Goal: Information Seeking & Learning: Learn about a topic

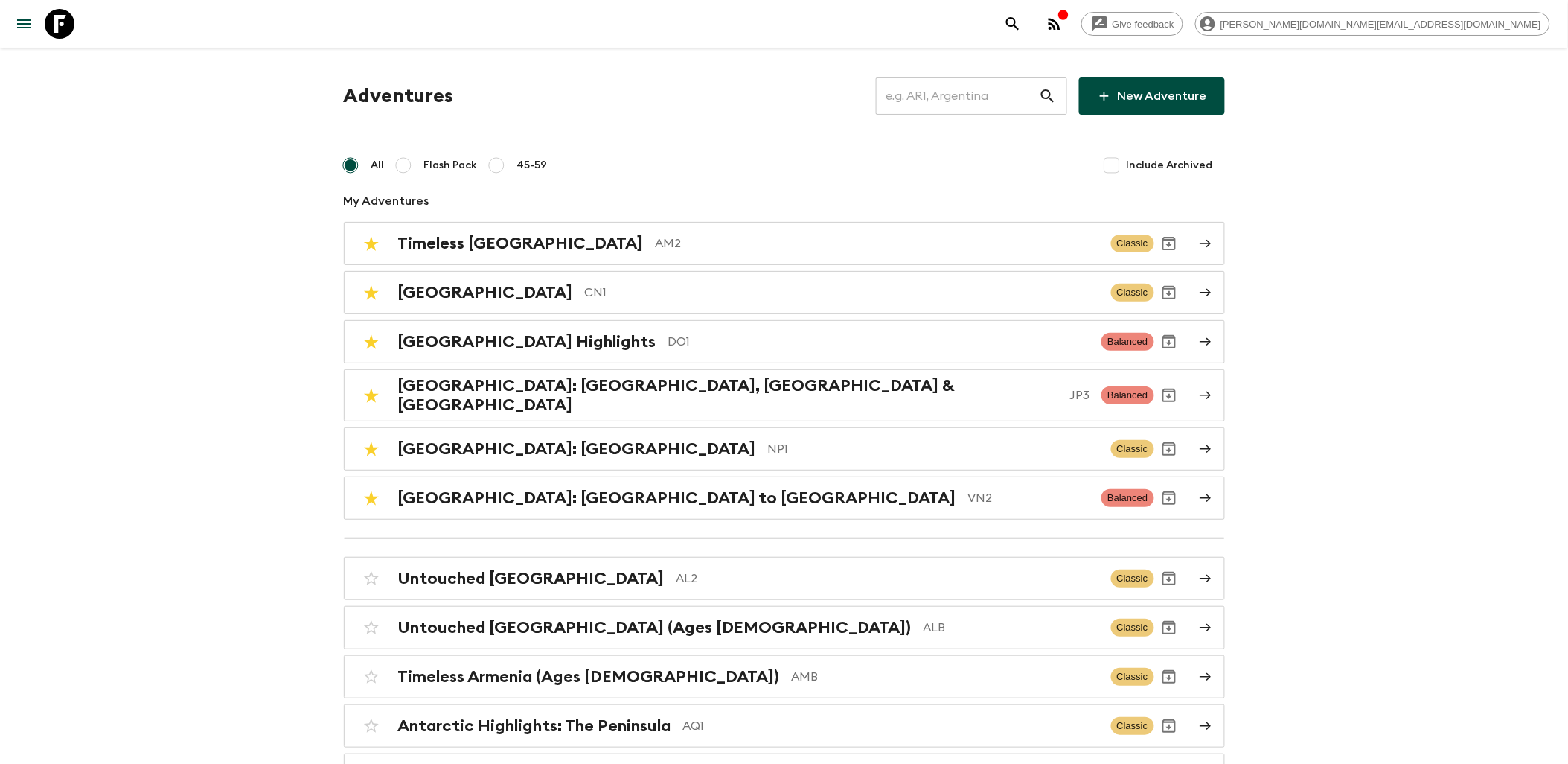
click at [928, 97] on input "text" at bounding box center [958, 96] width 163 height 42
click at [529, 397] on h2 "[GEOGRAPHIC_DATA]: [GEOGRAPHIC_DATA], [GEOGRAPHIC_DATA] & [GEOGRAPHIC_DATA]" at bounding box center [728, 395] width 660 height 38
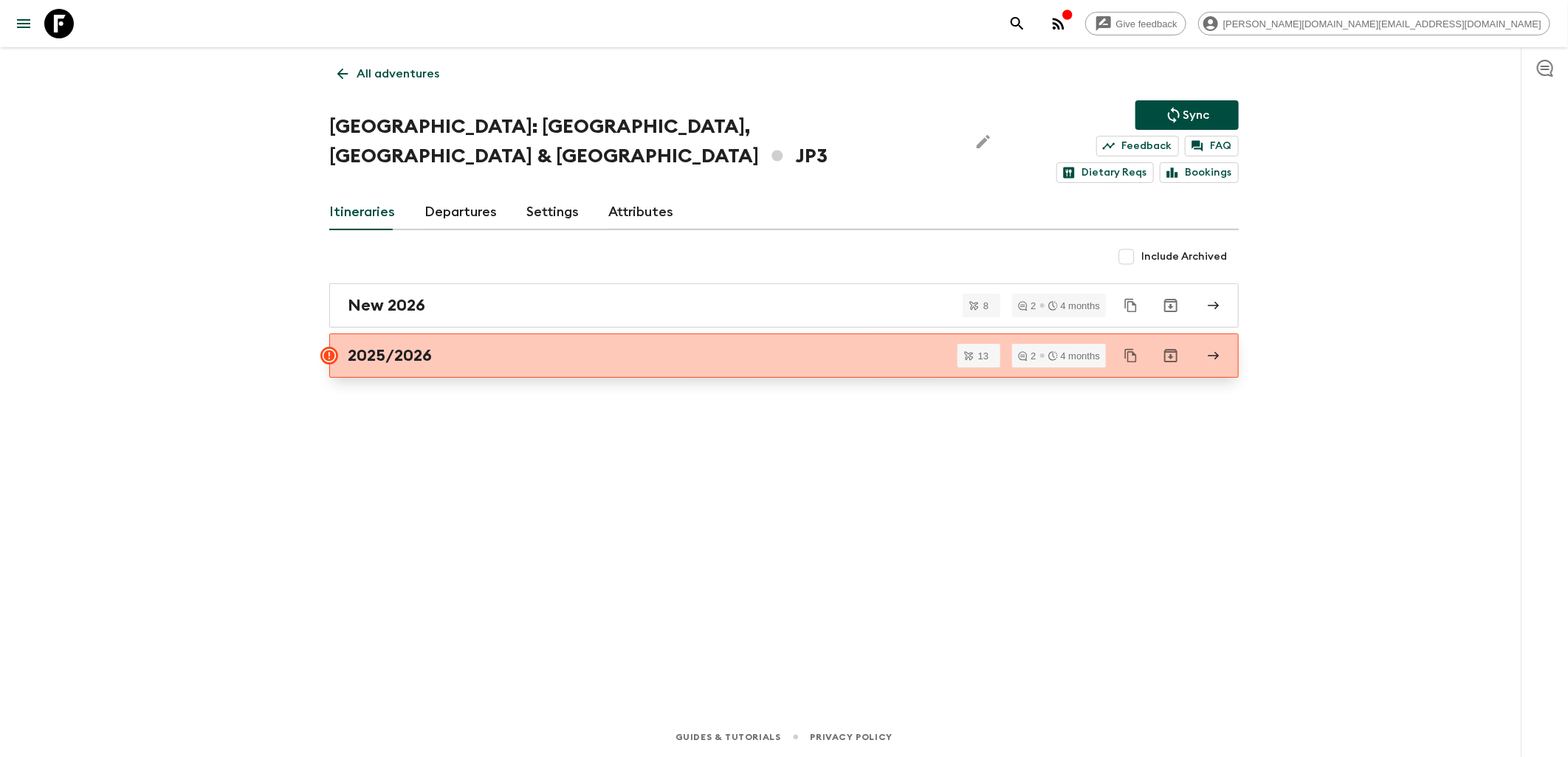
click at [446, 346] on div "2025/2026" at bounding box center [770, 356] width 844 height 19
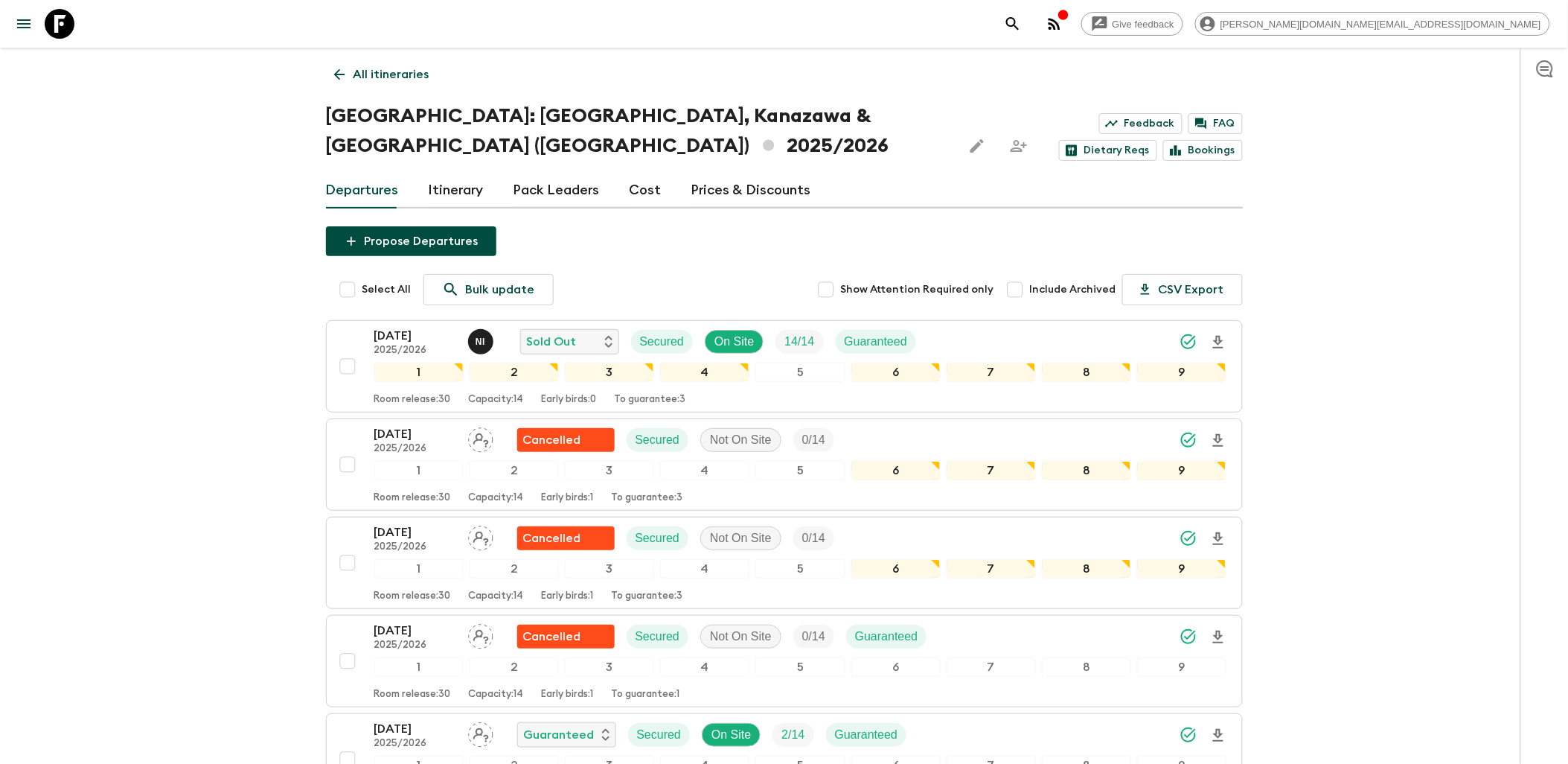
scroll to position [82, 0]
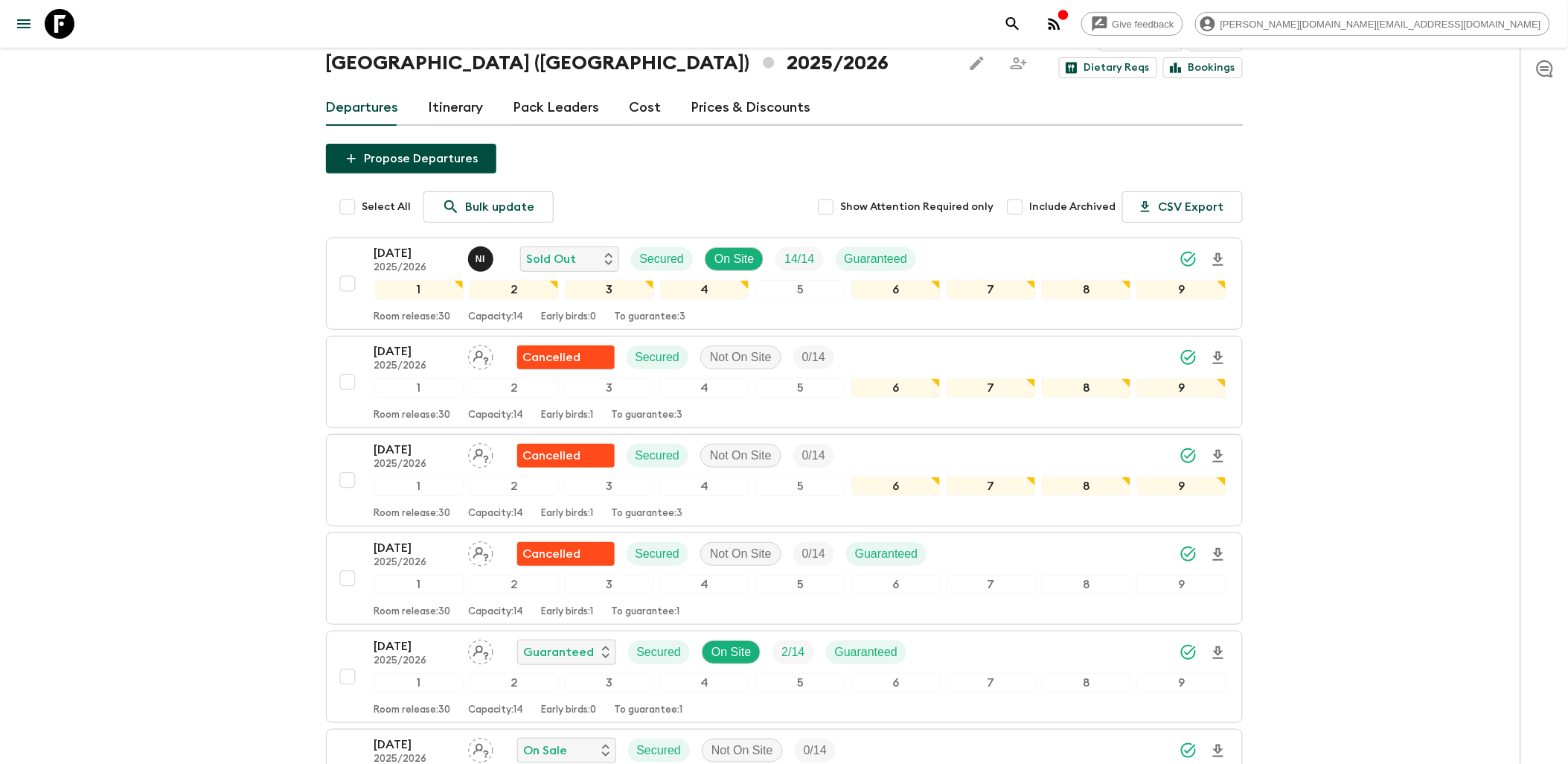
click at [30, 21] on icon "menu" at bounding box center [23, 24] width 18 height 18
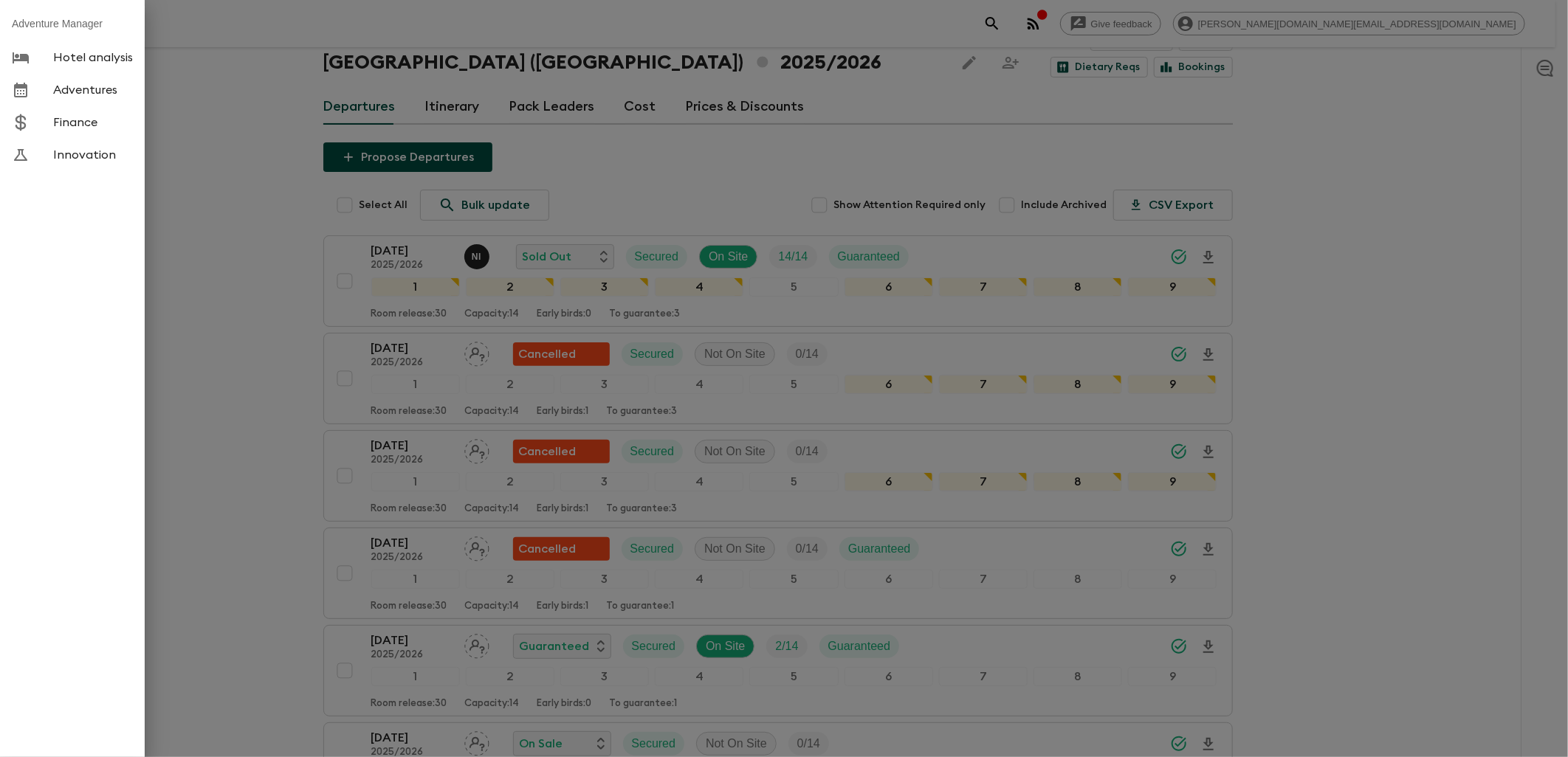
click at [149, 19] on div at bounding box center [784, 378] width 1568 height 757
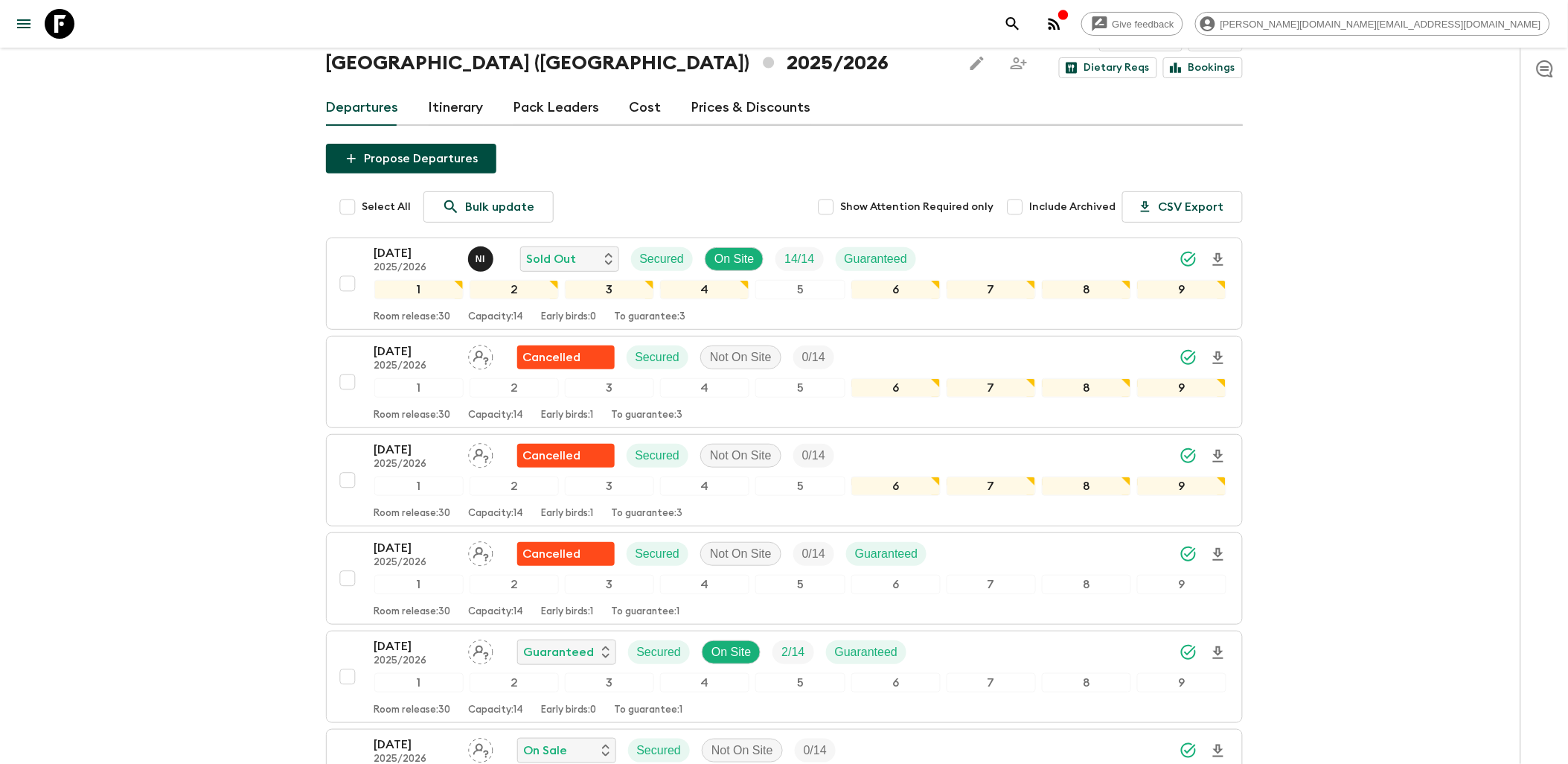
click at [66, 31] on icon at bounding box center [60, 24] width 30 height 30
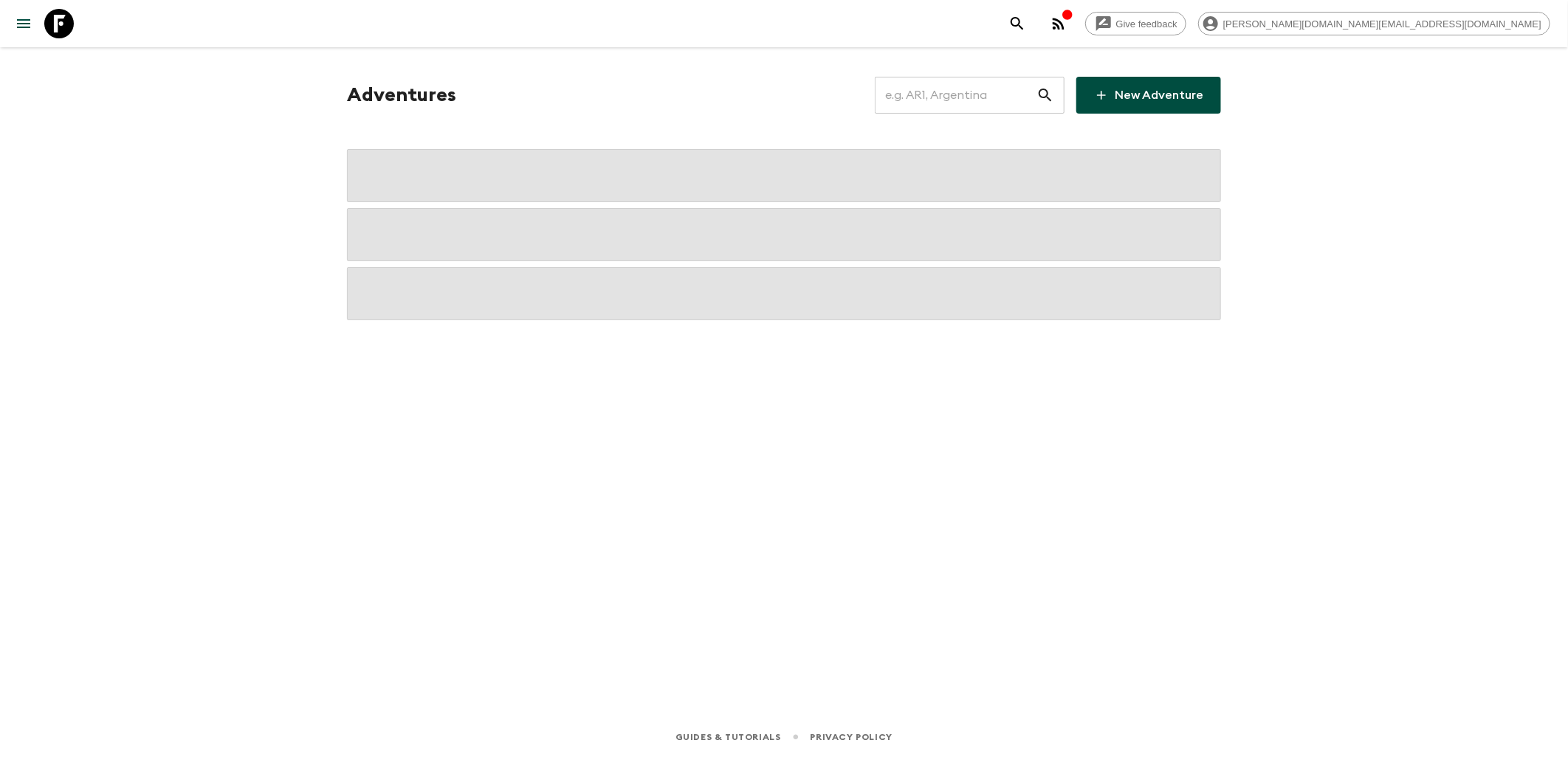
click at [1016, 97] on input "text" at bounding box center [955, 95] width 162 height 41
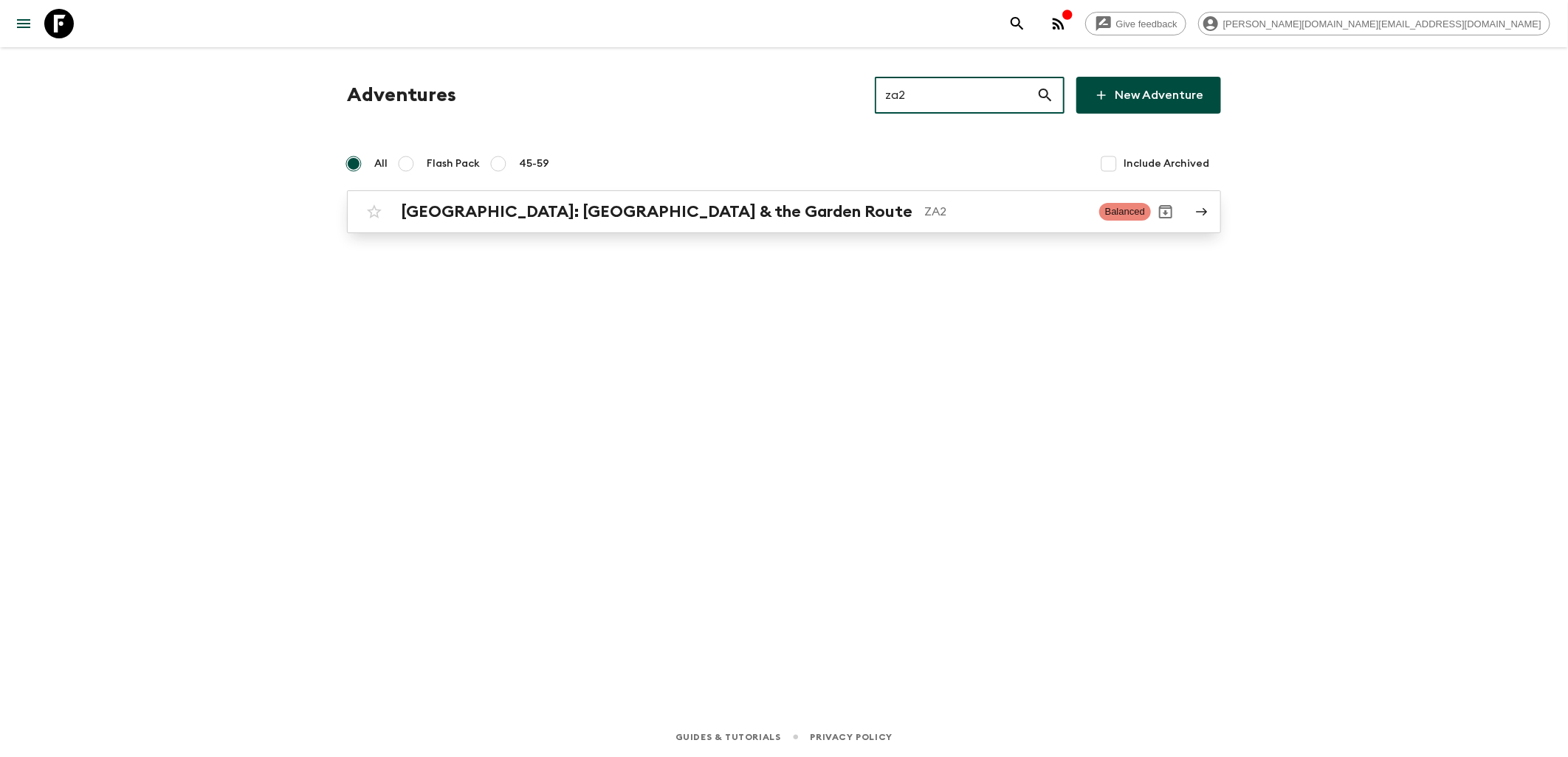
type input "za2"
click at [561, 210] on h2 "[GEOGRAPHIC_DATA]: [GEOGRAPHIC_DATA] & the Garden Route" at bounding box center [656, 211] width 512 height 19
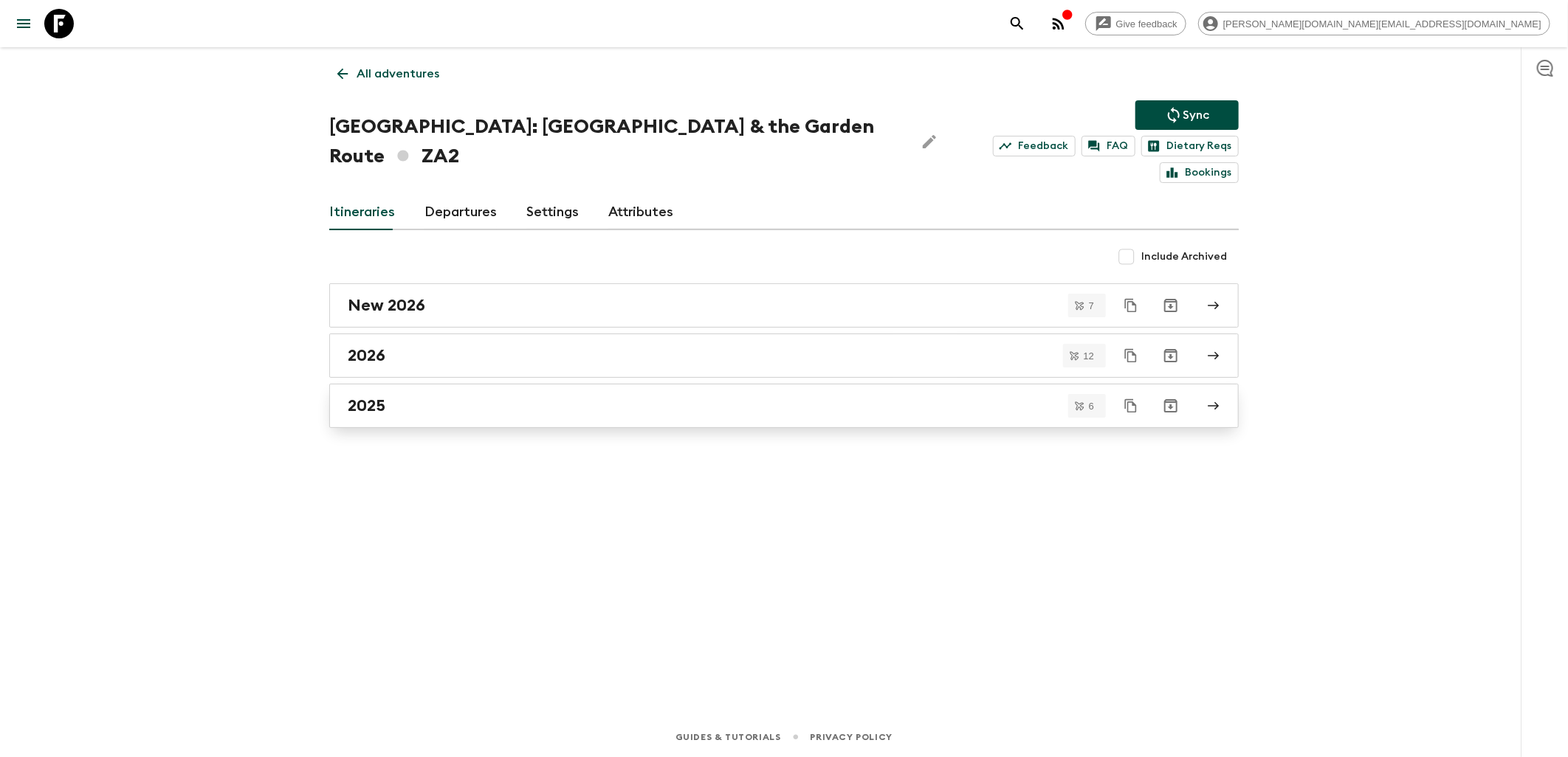
click at [572, 396] on div "2025" at bounding box center [770, 405] width 844 height 19
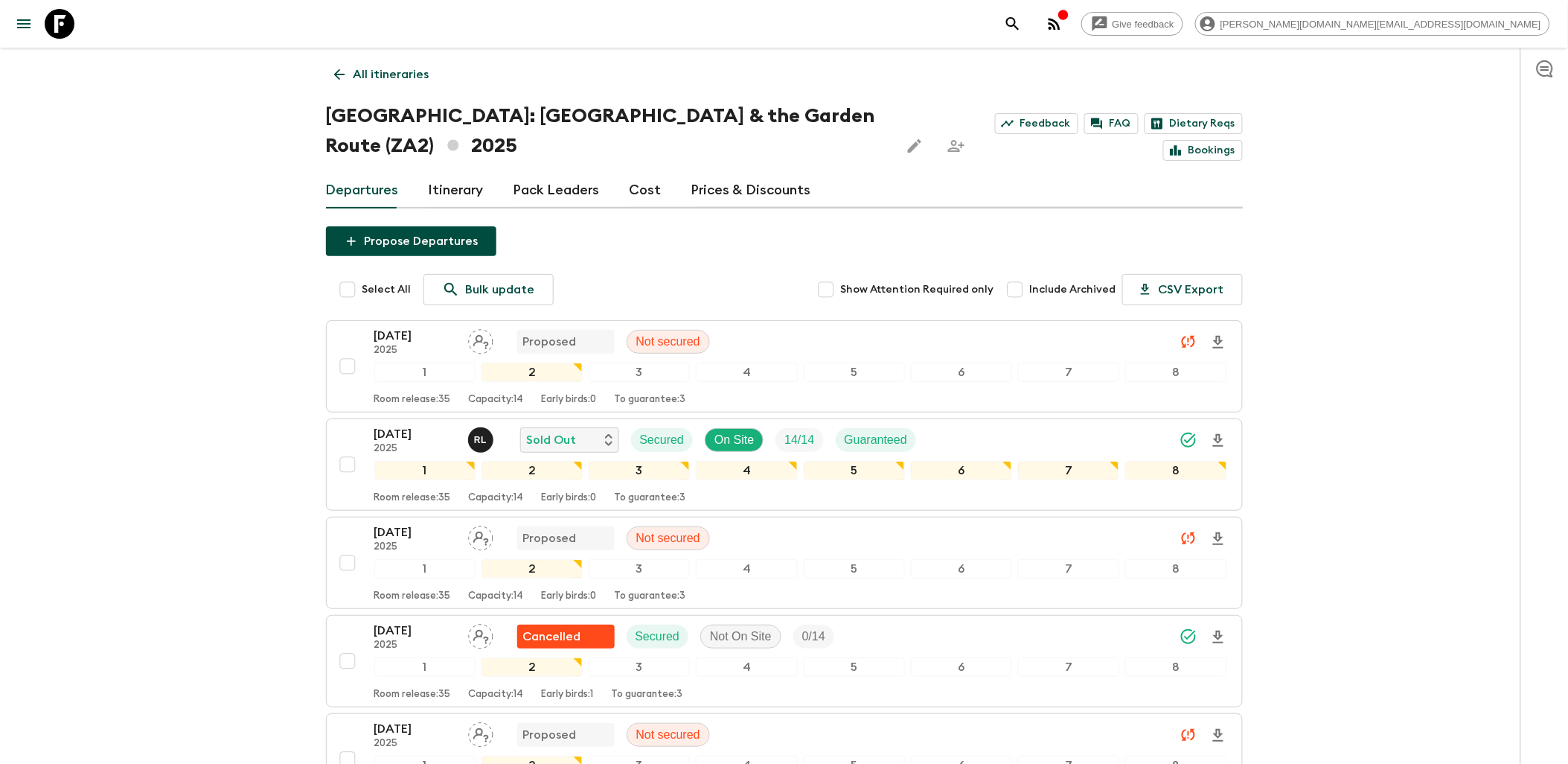
click at [64, 24] on icon at bounding box center [60, 24] width 30 height 30
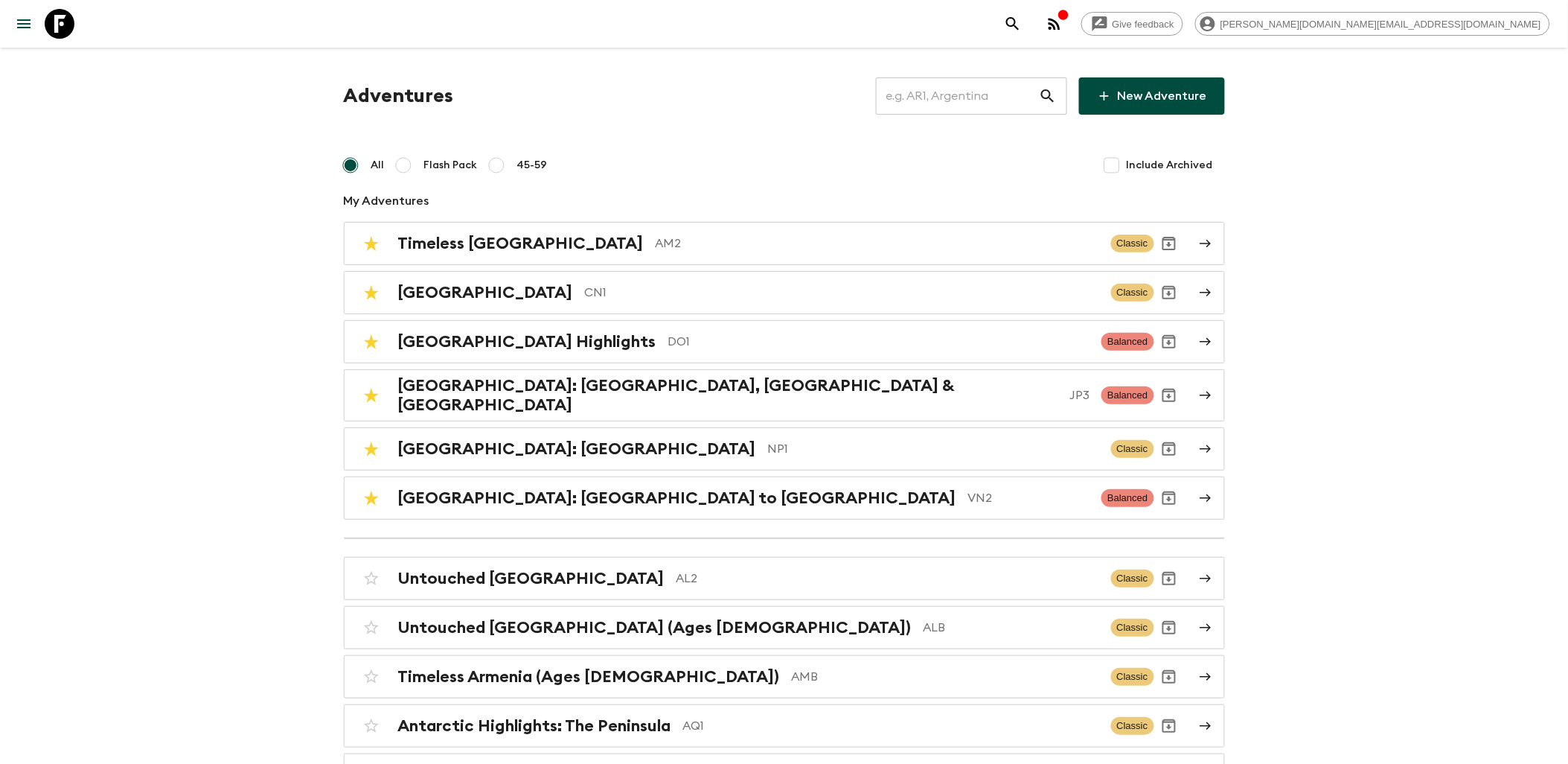
click at [62, 34] on icon at bounding box center [60, 24] width 30 height 30
click at [50, 26] on icon at bounding box center [60, 24] width 30 height 30
